Goal: Transaction & Acquisition: Purchase product/service

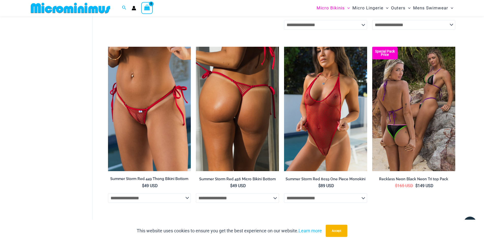
scroll to position [1333, 0]
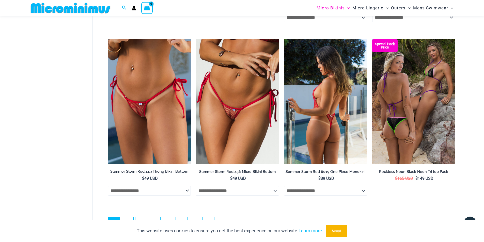
click at [322, 94] on img at bounding box center [325, 101] width 83 height 124
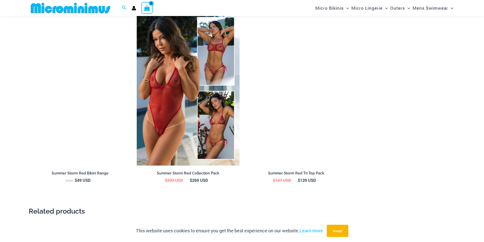
scroll to position [621, 0]
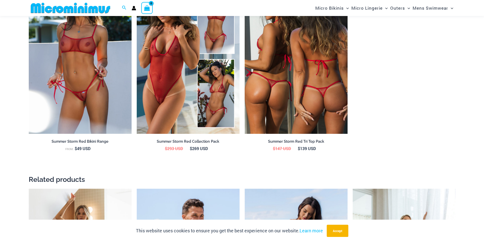
click at [315, 72] on img at bounding box center [295, 56] width 103 height 154
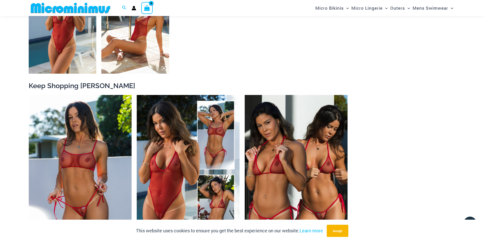
scroll to position [449, 0]
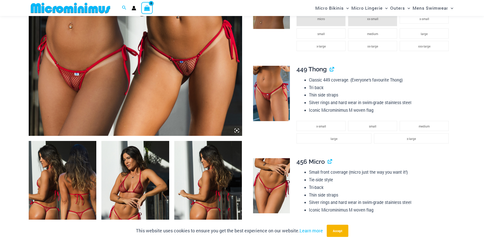
scroll to position [189, 0]
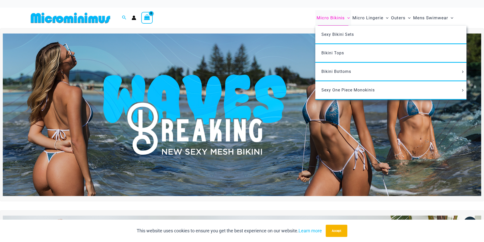
click at [325, 18] on span "Micro Bikinis" at bounding box center [330, 17] width 28 height 13
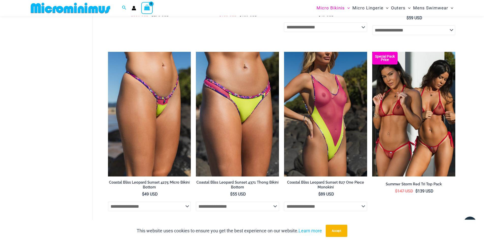
scroll to position [1003, 0]
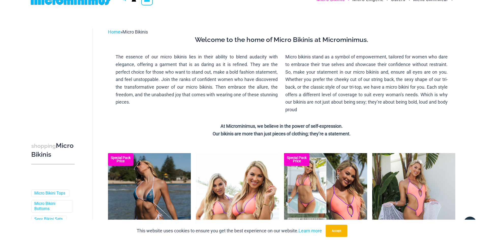
scroll to position [0, 0]
